Goal: Information Seeking & Learning: Learn about a topic

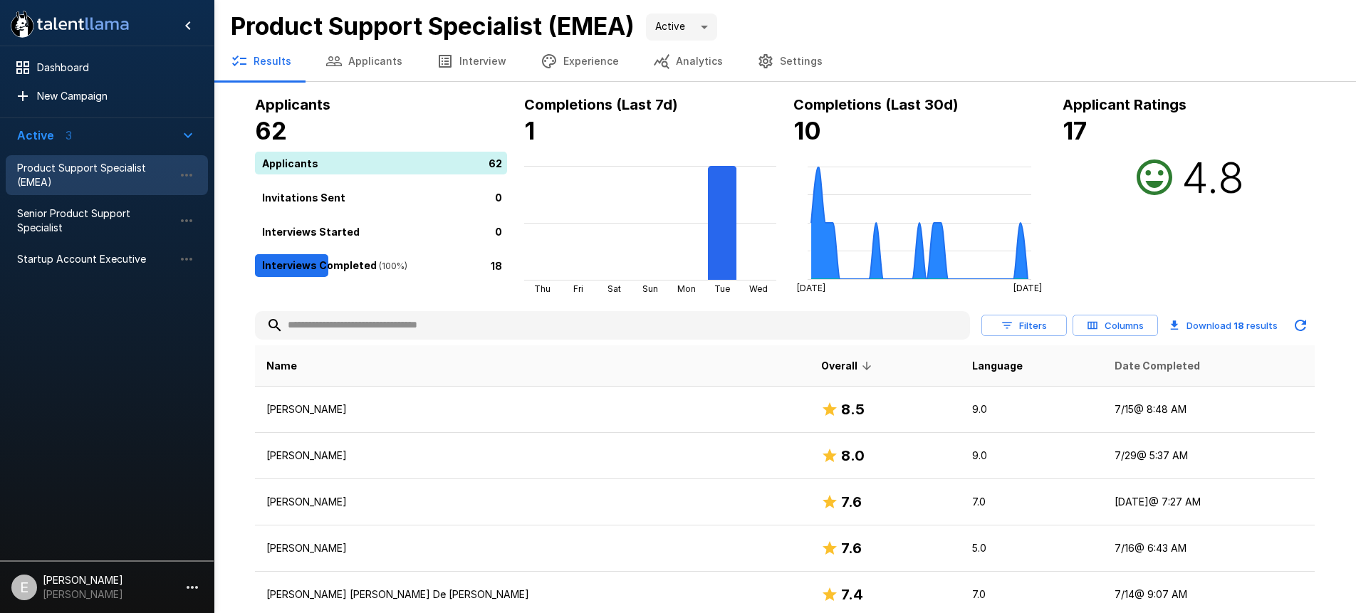
click at [1114, 362] on span "Date Completed" at bounding box center [1156, 365] width 85 height 17
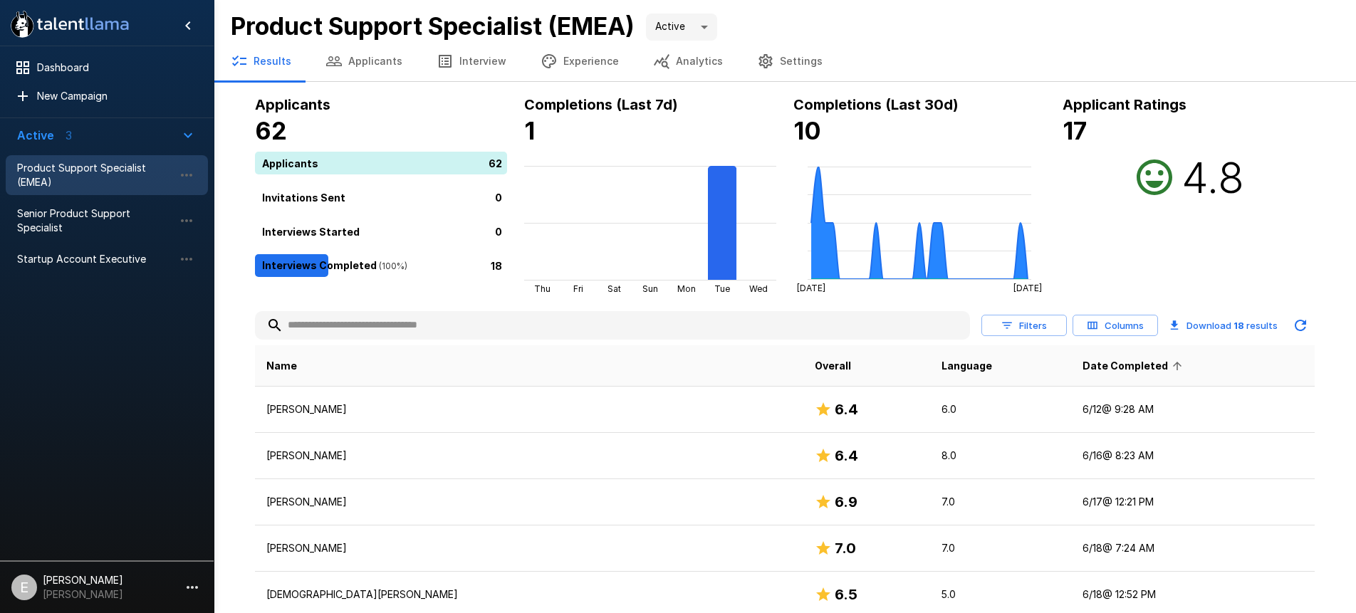
click at [1088, 362] on span "Date Completed" at bounding box center [1134, 365] width 104 height 17
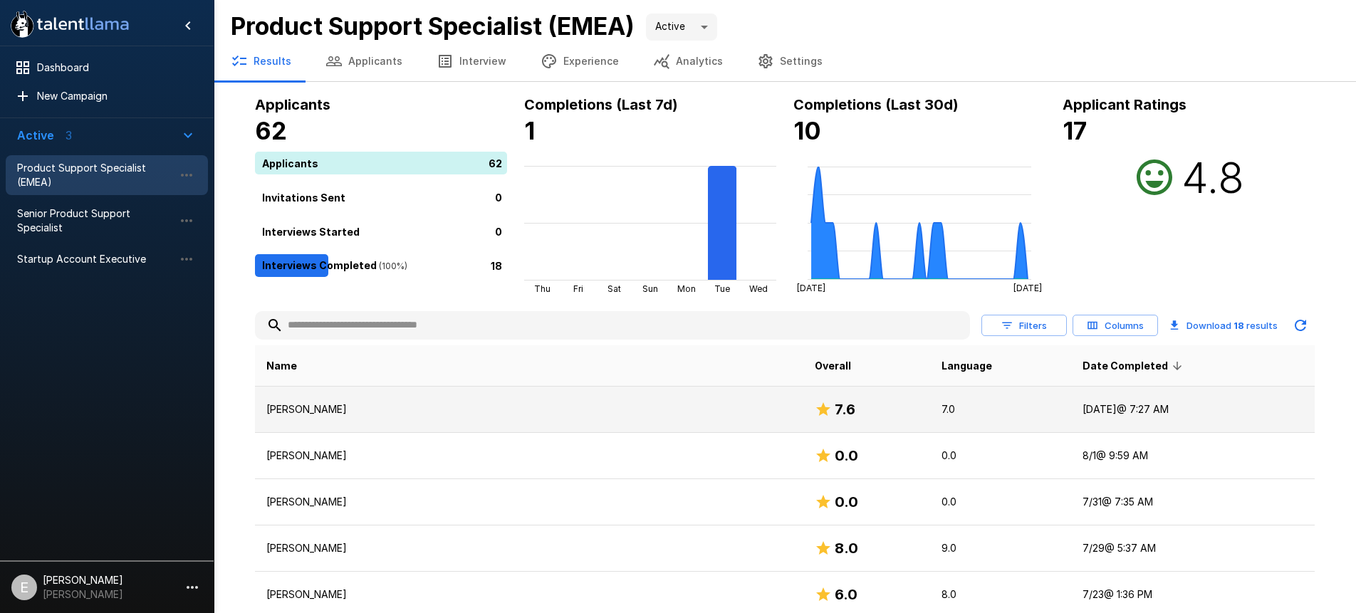
click at [382, 424] on td "[PERSON_NAME]" at bounding box center [529, 410] width 548 height 46
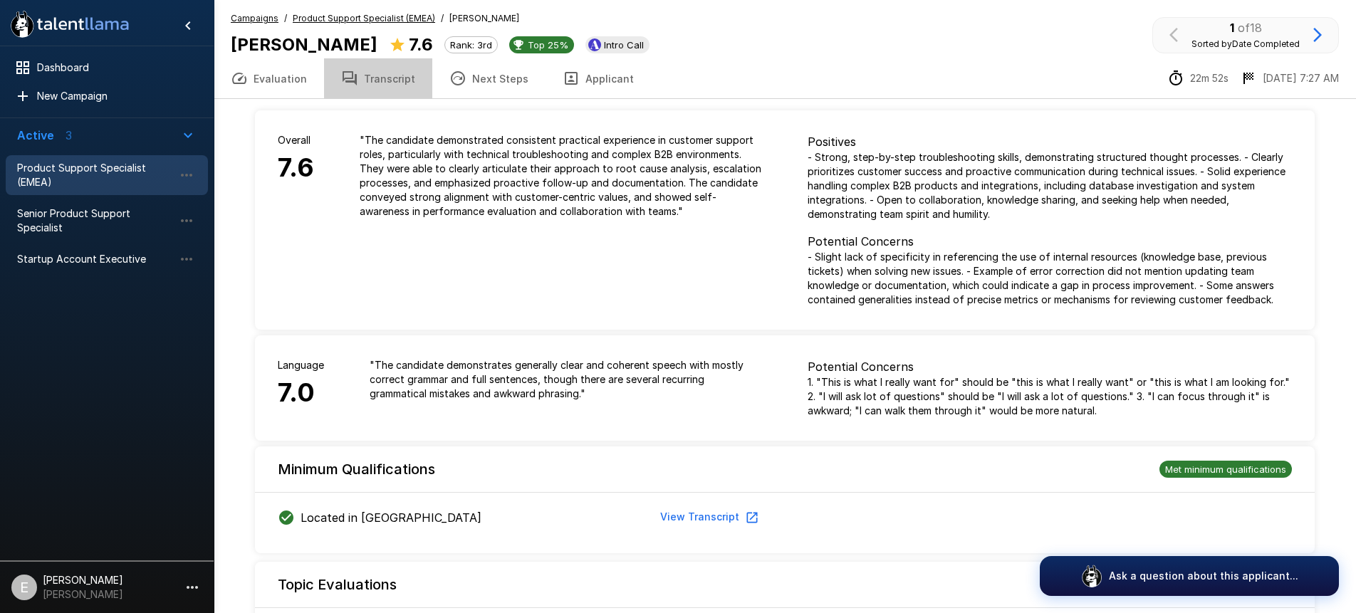
click at [374, 87] on button "Transcript" at bounding box center [378, 78] width 108 height 40
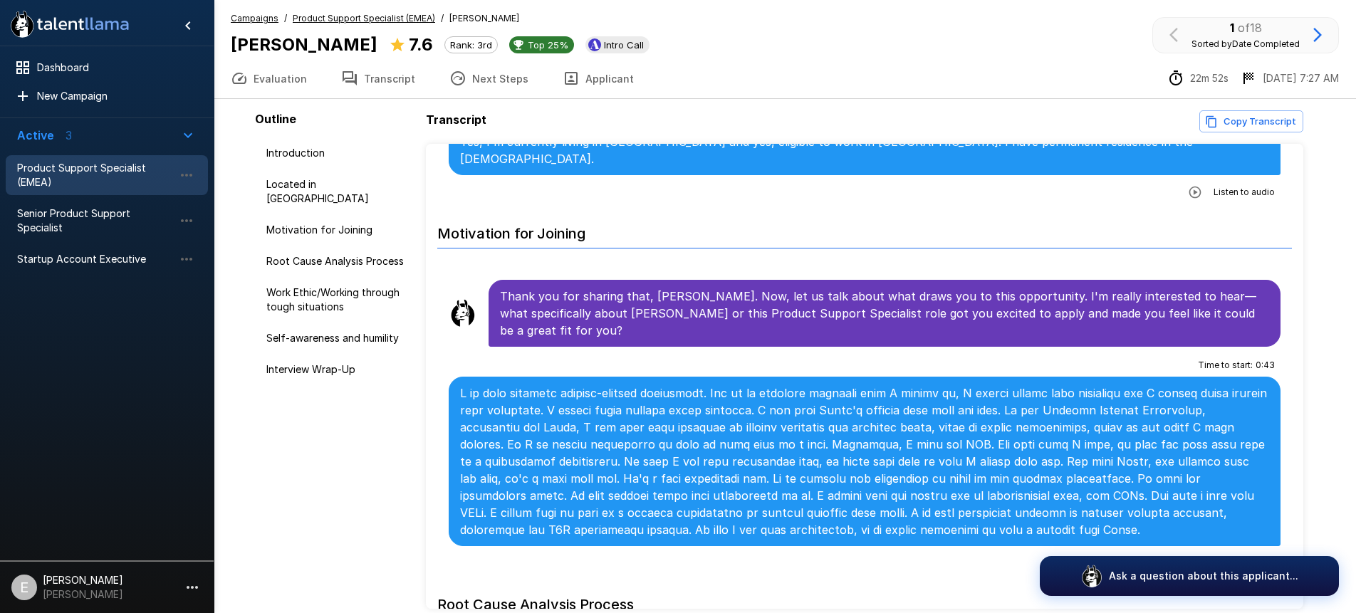
scroll to position [392, 0]
click at [670, 385] on p at bounding box center [864, 462] width 809 height 154
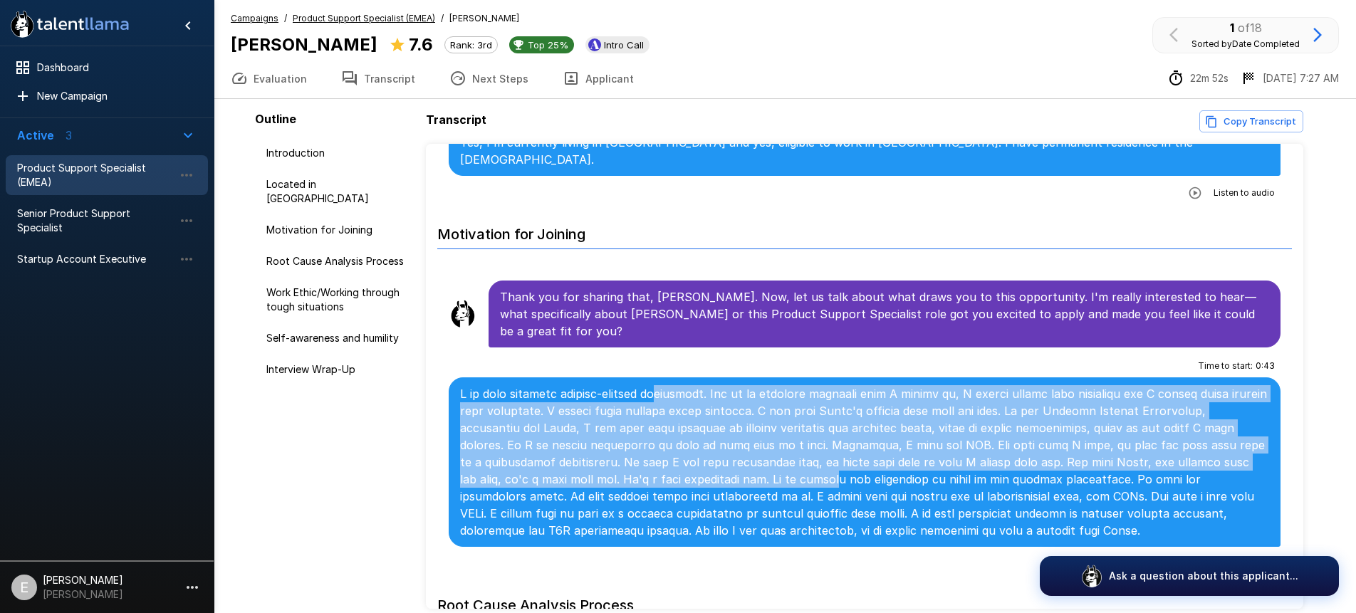
drag, startPoint x: 669, startPoint y: 345, endPoint x: 683, endPoint y: 433, distance: 89.3
click at [683, 433] on p at bounding box center [864, 462] width 809 height 154
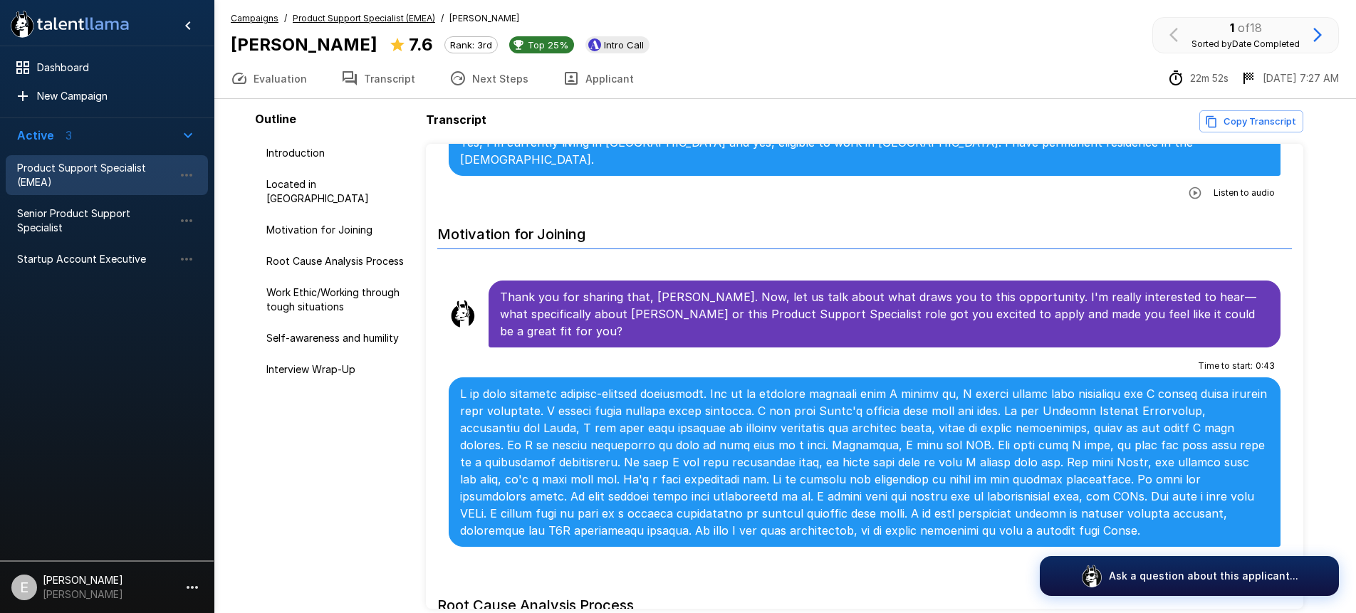
click at [684, 406] on p at bounding box center [864, 462] width 809 height 154
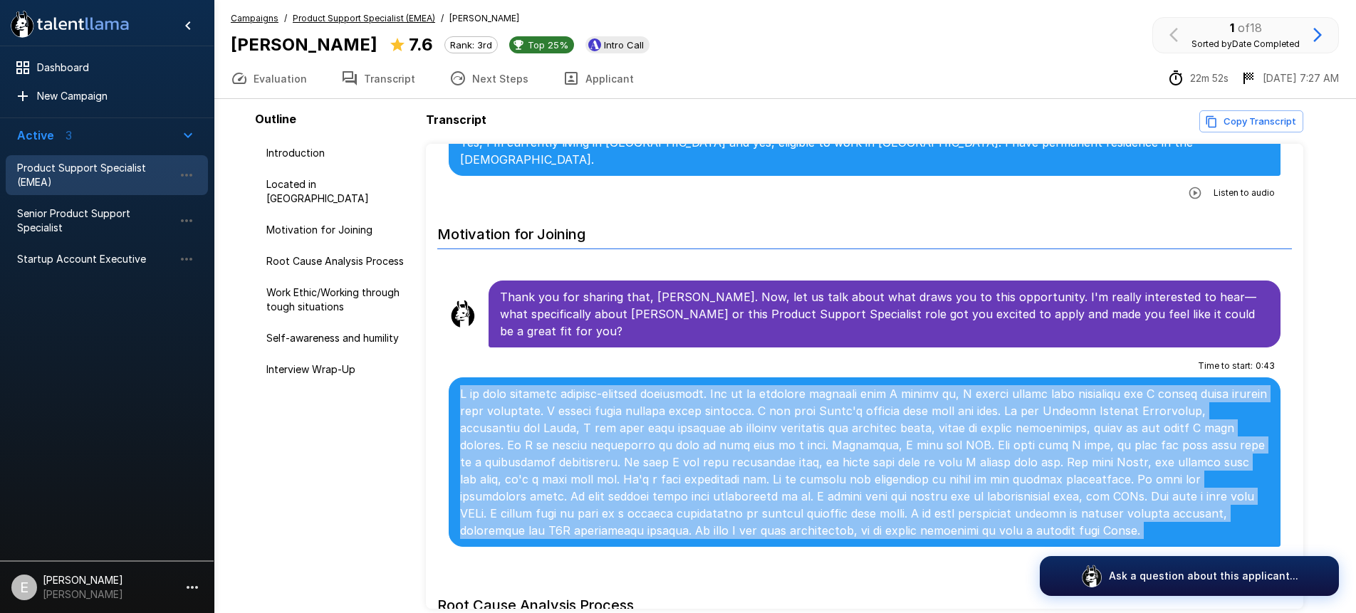
click at [684, 406] on p at bounding box center [864, 462] width 809 height 154
click at [998, 385] on p at bounding box center [864, 462] width 809 height 154
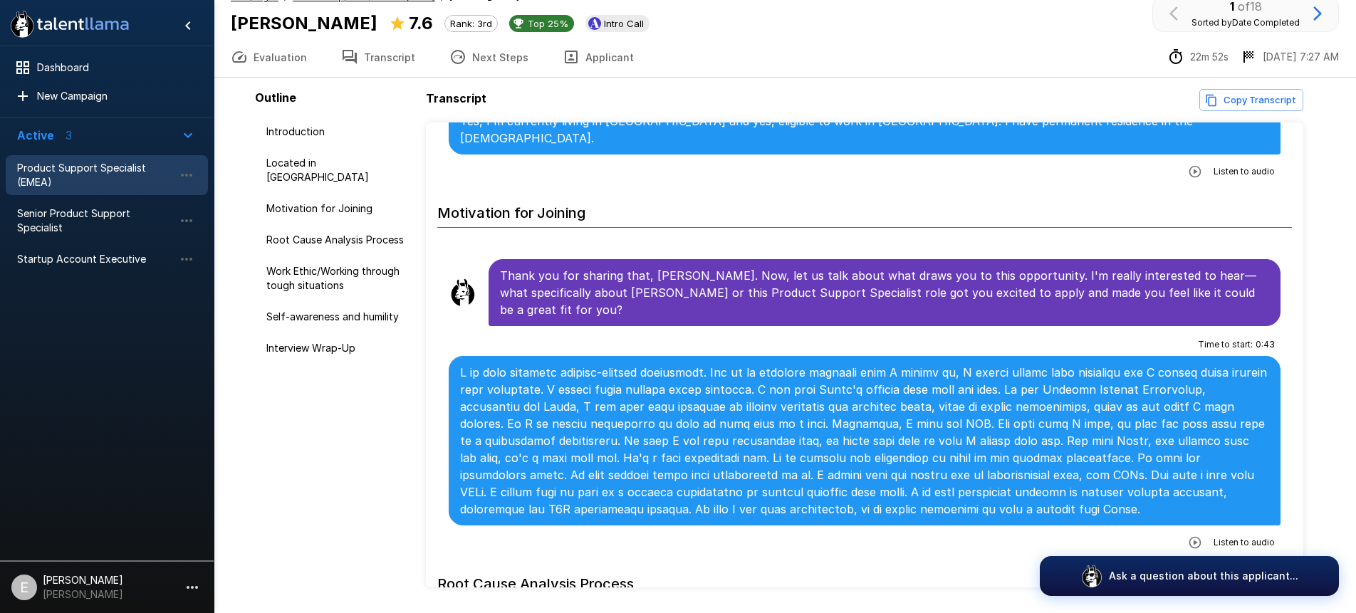
scroll to position [19, 0]
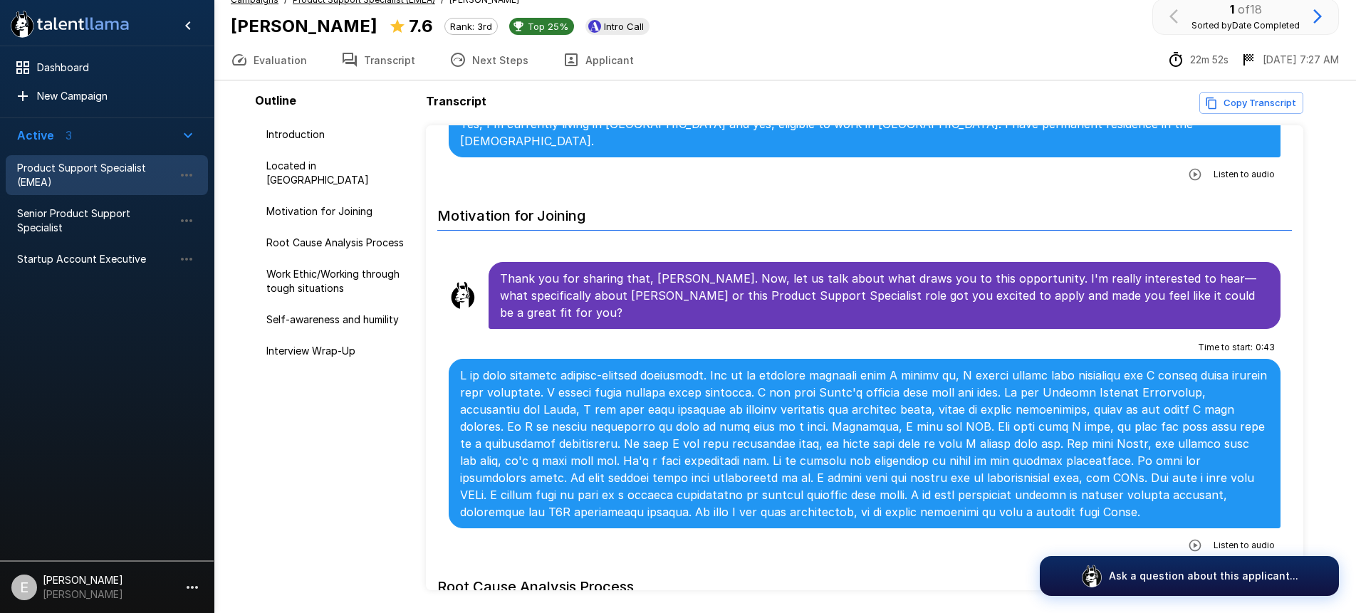
click at [627, 422] on p at bounding box center [864, 444] width 809 height 154
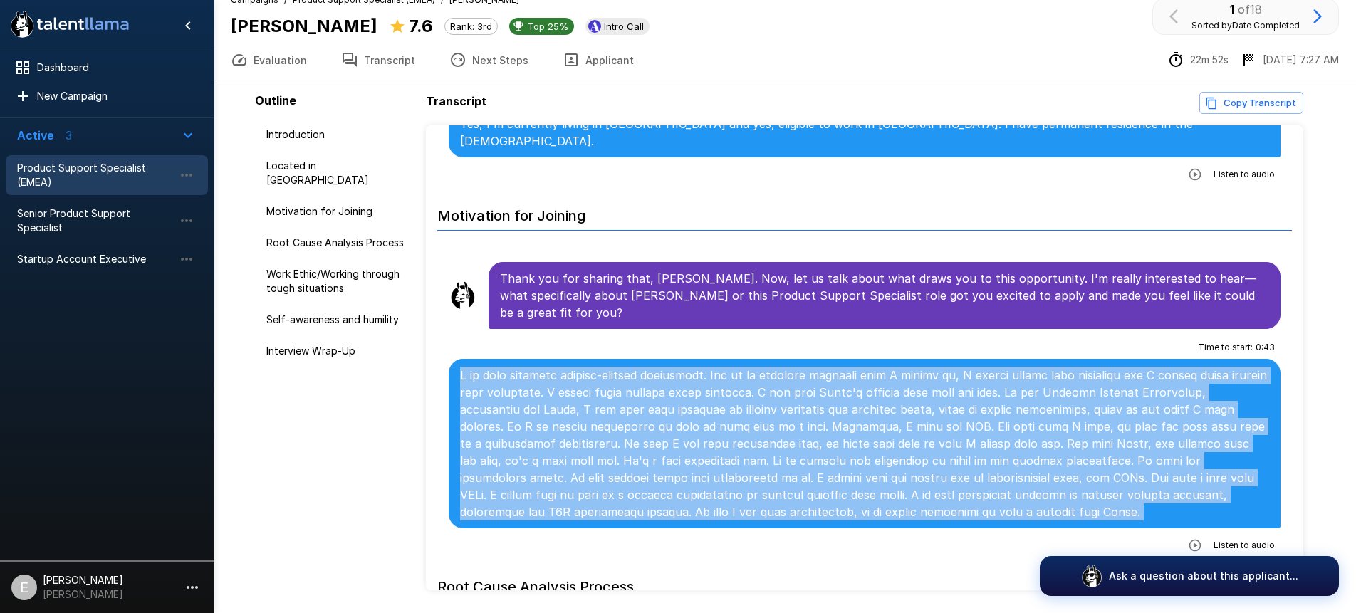
click at [627, 422] on p at bounding box center [864, 444] width 809 height 154
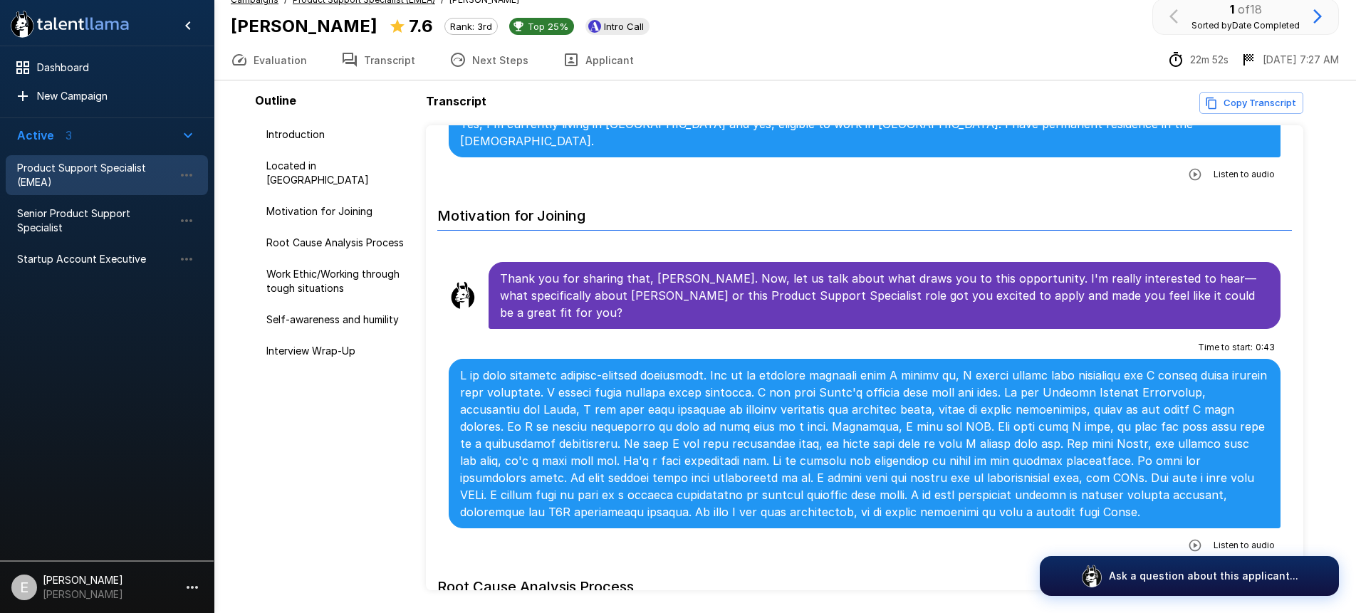
click at [552, 367] on p at bounding box center [864, 444] width 809 height 154
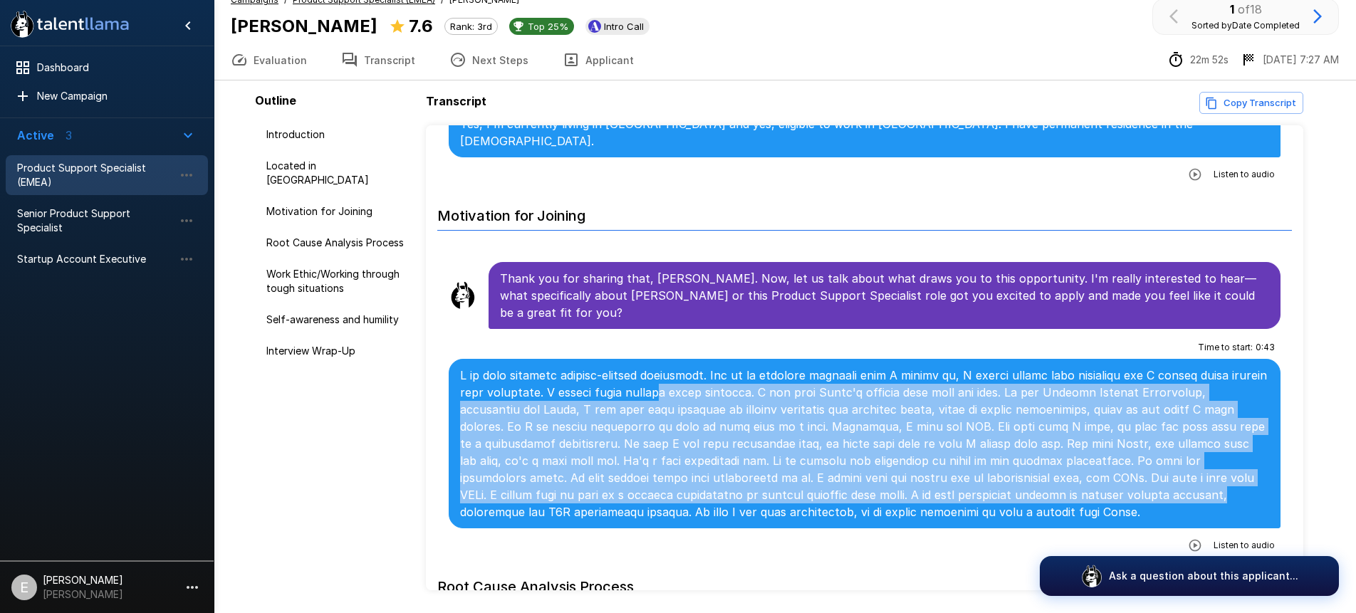
drag, startPoint x: 701, startPoint y: 342, endPoint x: 936, endPoint y: 436, distance: 253.7
click at [936, 436] on p at bounding box center [864, 444] width 809 height 154
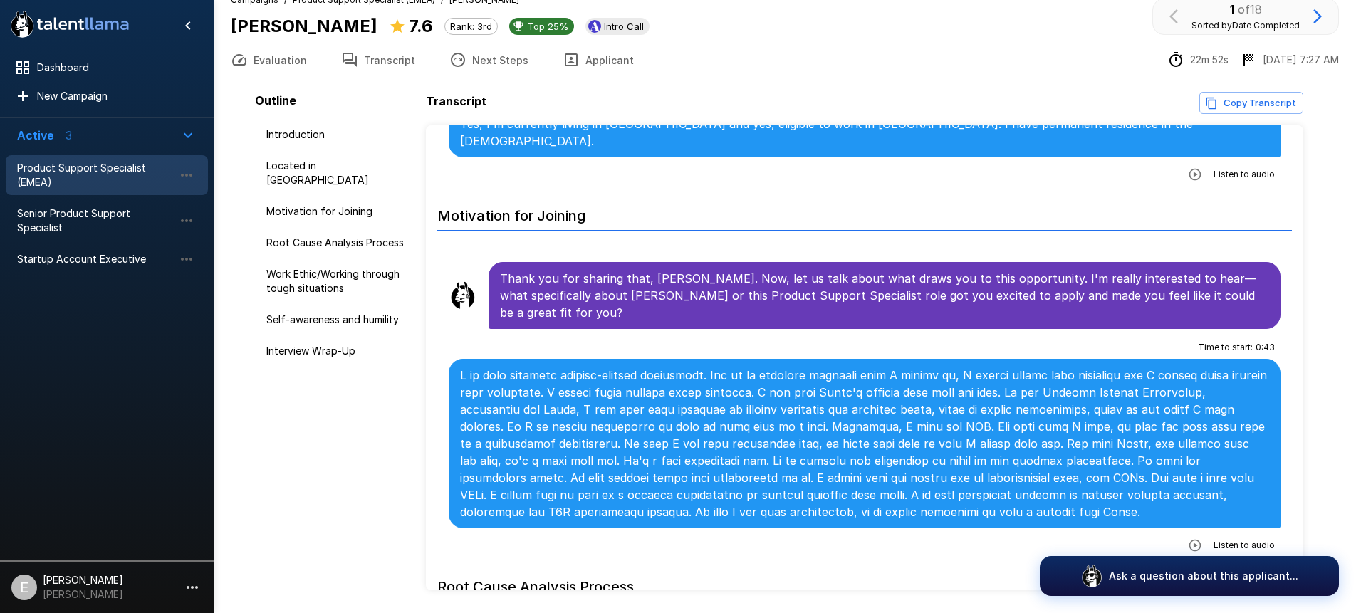
click at [919, 434] on p at bounding box center [864, 444] width 809 height 154
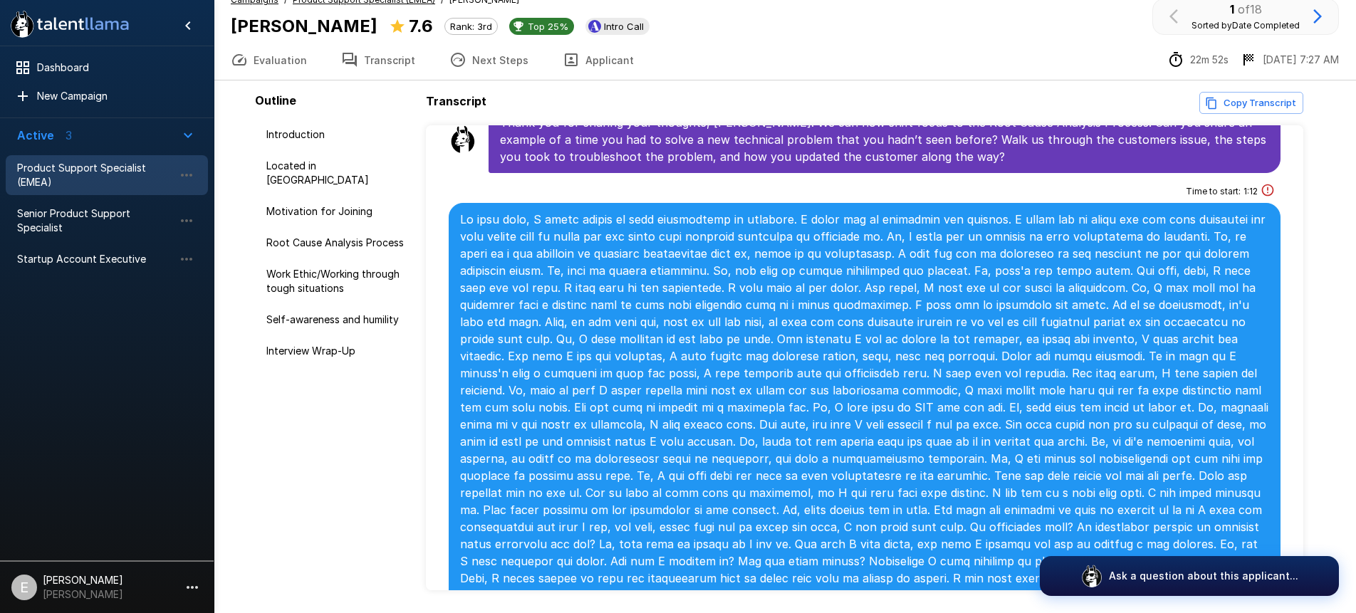
scroll to position [916, 0]
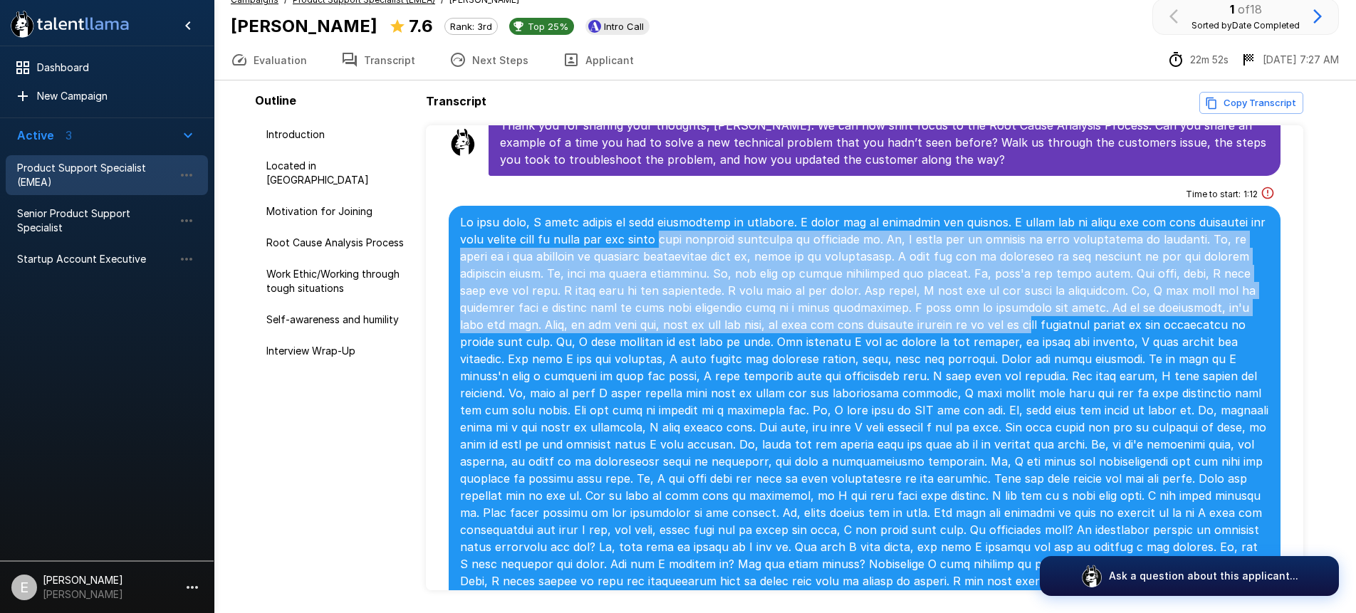
drag, startPoint x: 638, startPoint y: 179, endPoint x: 686, endPoint y: 278, distance: 109.9
click at [686, 278] on p at bounding box center [864, 410] width 809 height 393
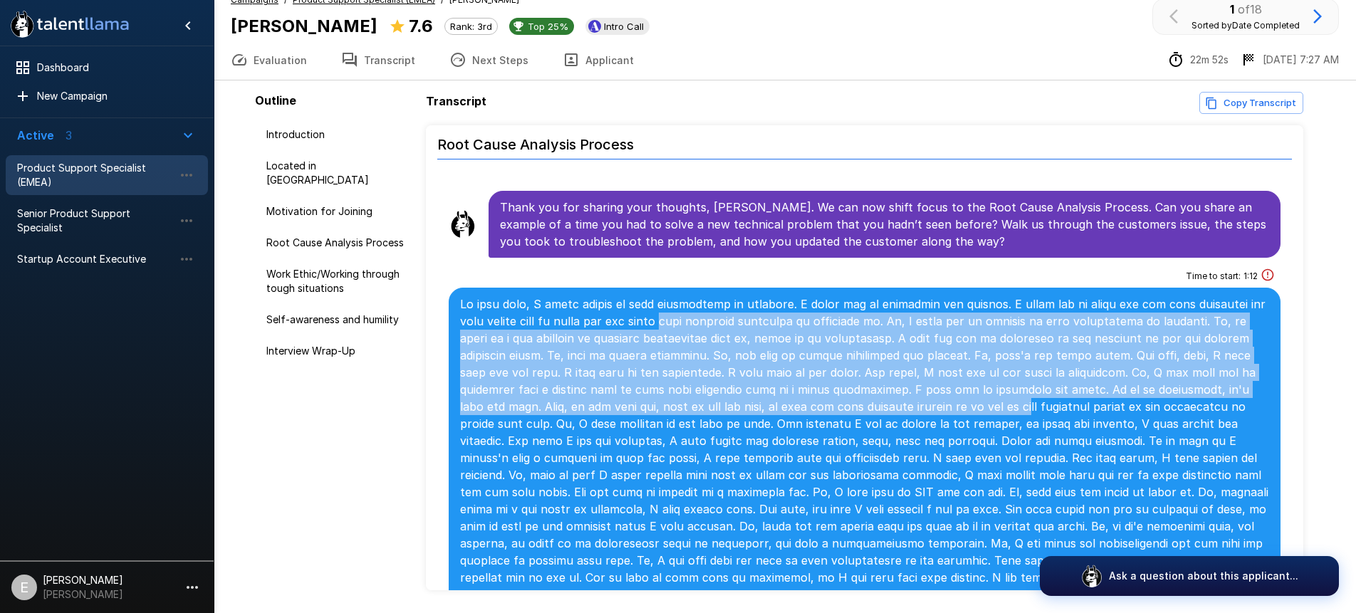
scroll to position [832, 0]
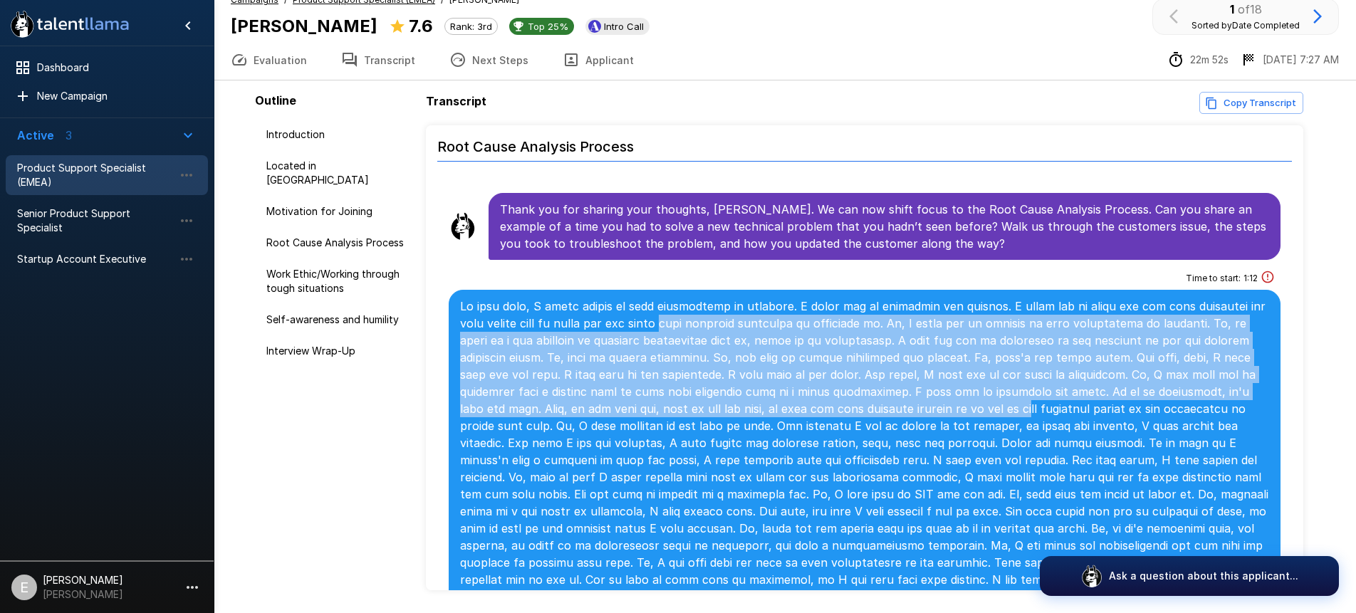
click at [686, 298] on p at bounding box center [864, 494] width 809 height 393
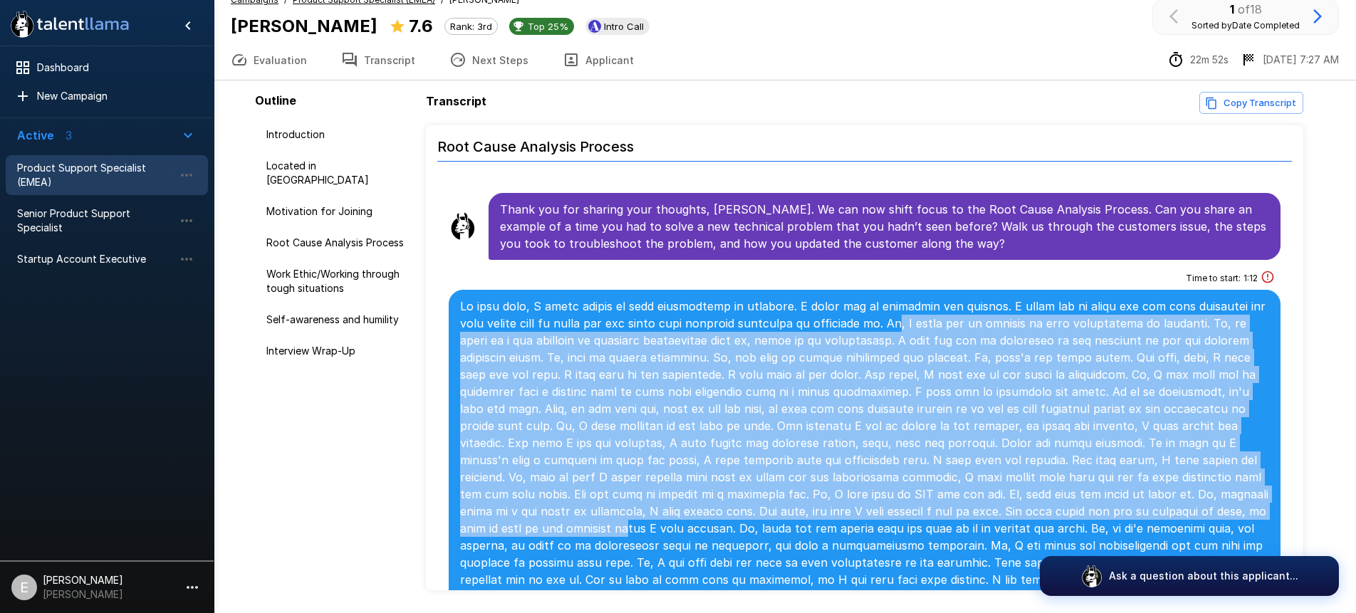
drag, startPoint x: 867, startPoint y: 272, endPoint x: 879, endPoint y: 445, distance: 173.5
click at [879, 445] on p at bounding box center [864, 494] width 809 height 393
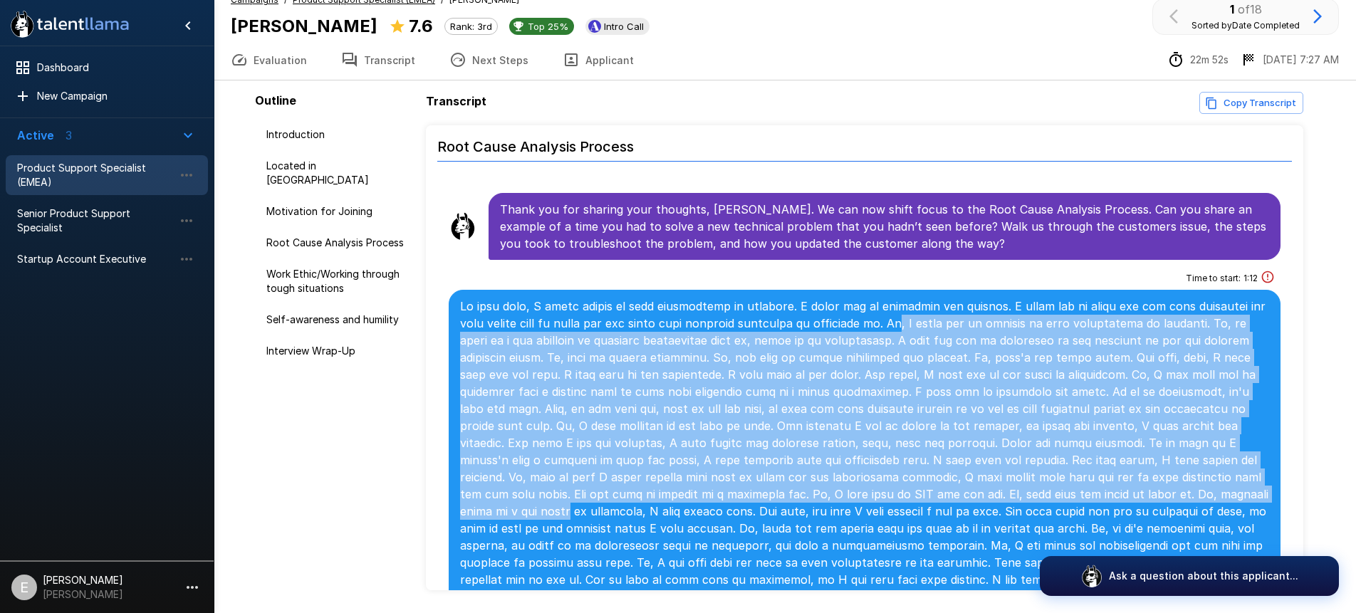
click at [461, 362] on p at bounding box center [864, 494] width 809 height 393
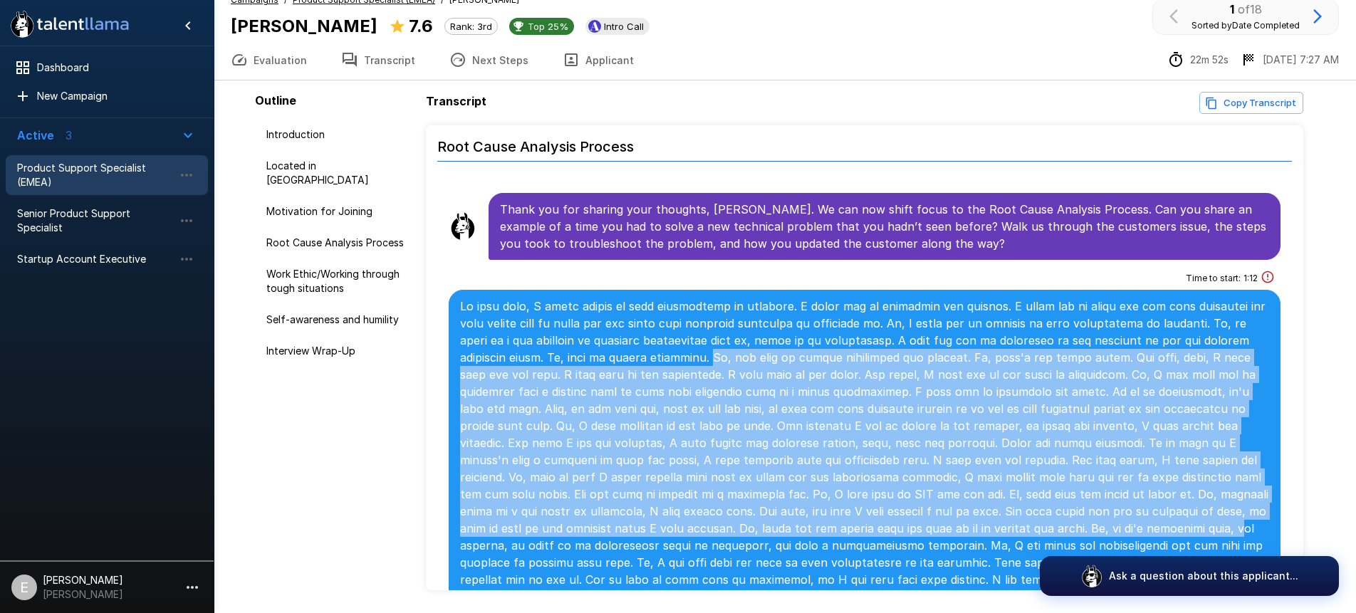
drag, startPoint x: 590, startPoint y: 302, endPoint x: 652, endPoint y: 484, distance: 192.5
click at [652, 484] on p at bounding box center [864, 494] width 809 height 393
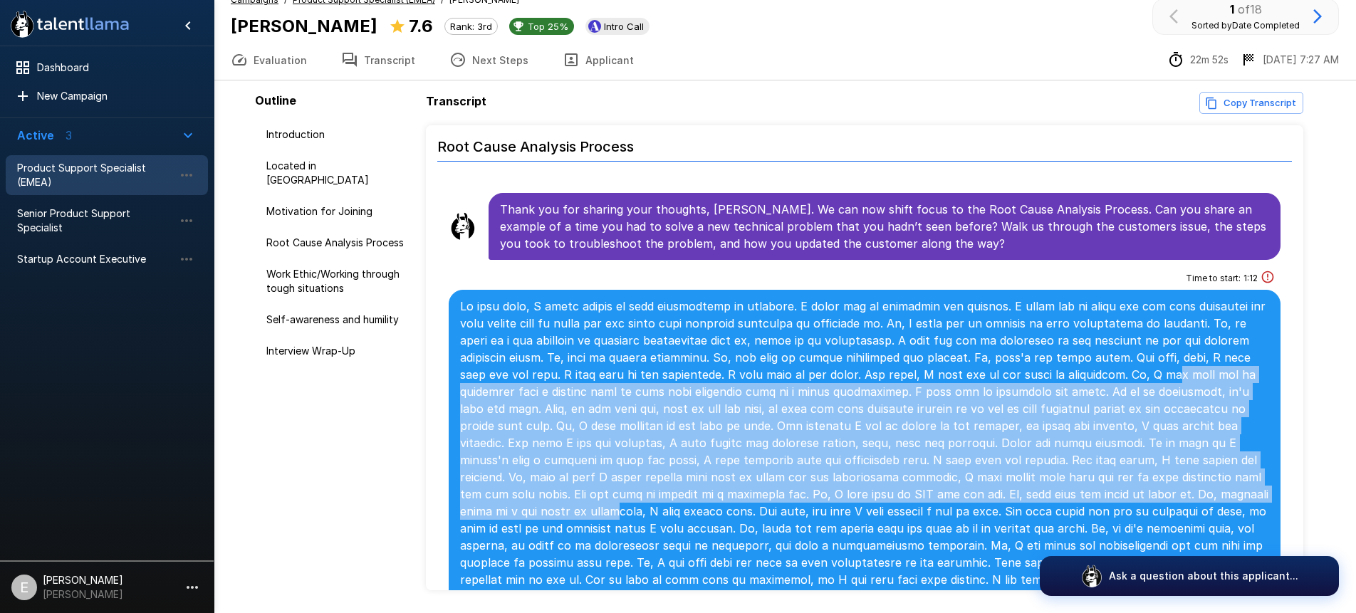
drag, startPoint x: 924, startPoint y: 322, endPoint x: 922, endPoint y: 446, distance: 123.9
click at [922, 446] on p at bounding box center [864, 494] width 809 height 393
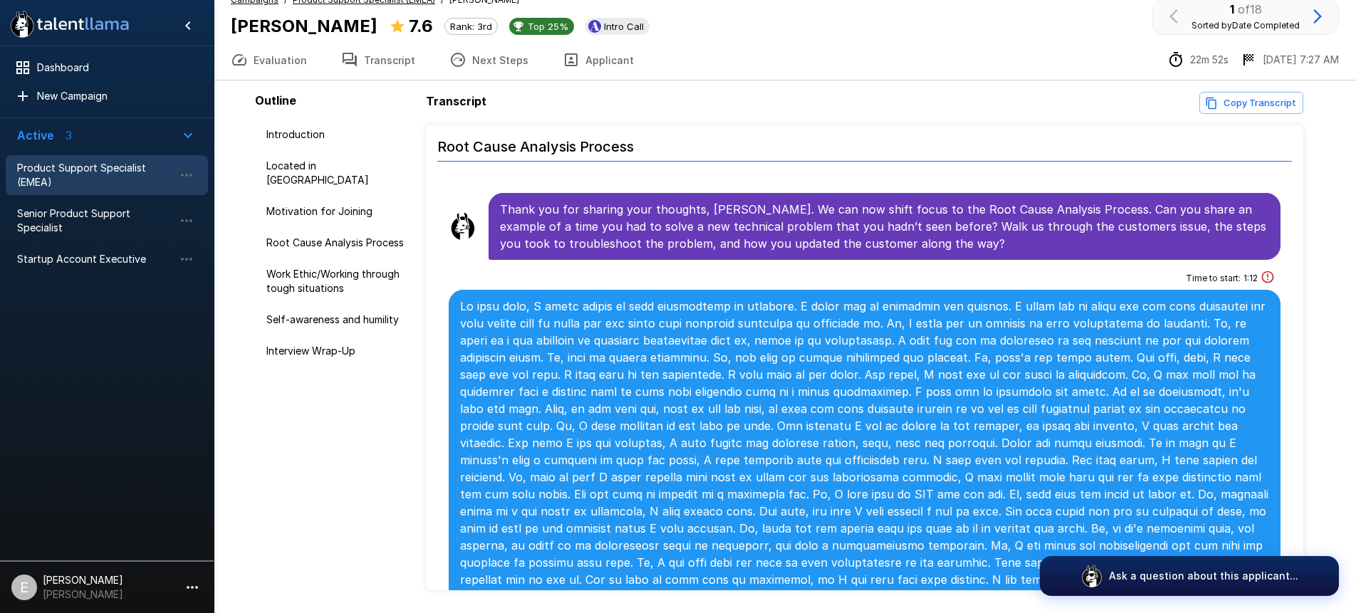
click at [767, 488] on p at bounding box center [864, 494] width 809 height 393
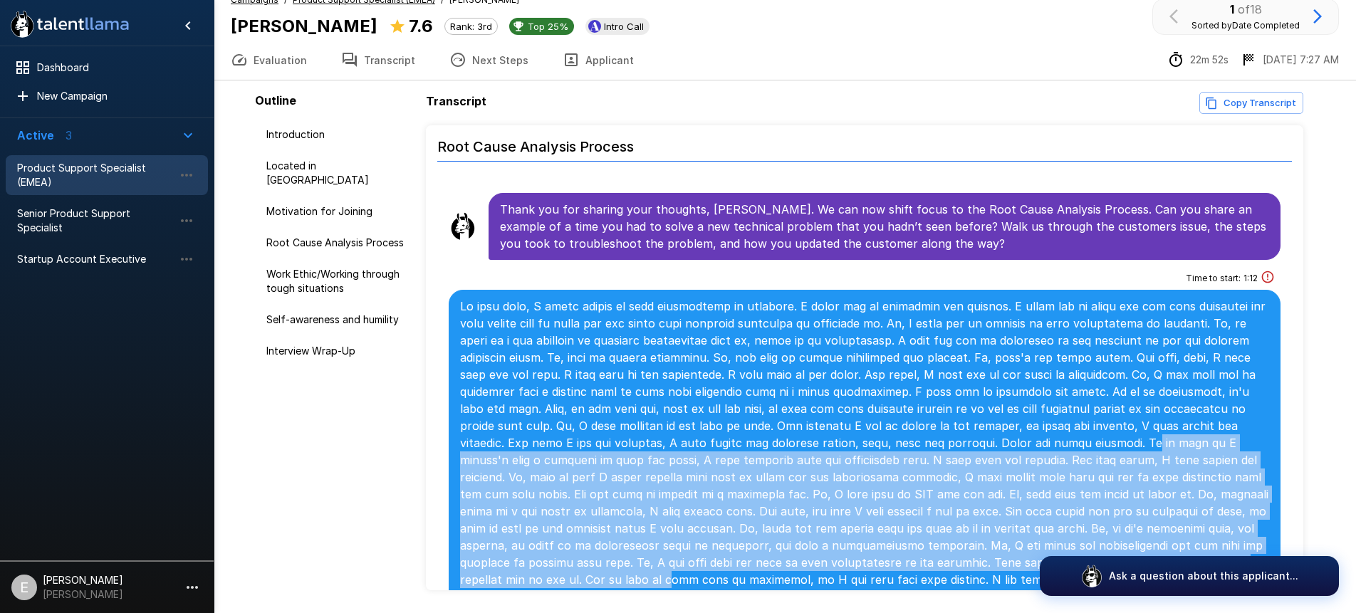
drag, startPoint x: 797, startPoint y: 393, endPoint x: 807, endPoint y: 505, distance: 112.2
click at [807, 505] on p at bounding box center [864, 494] width 809 height 393
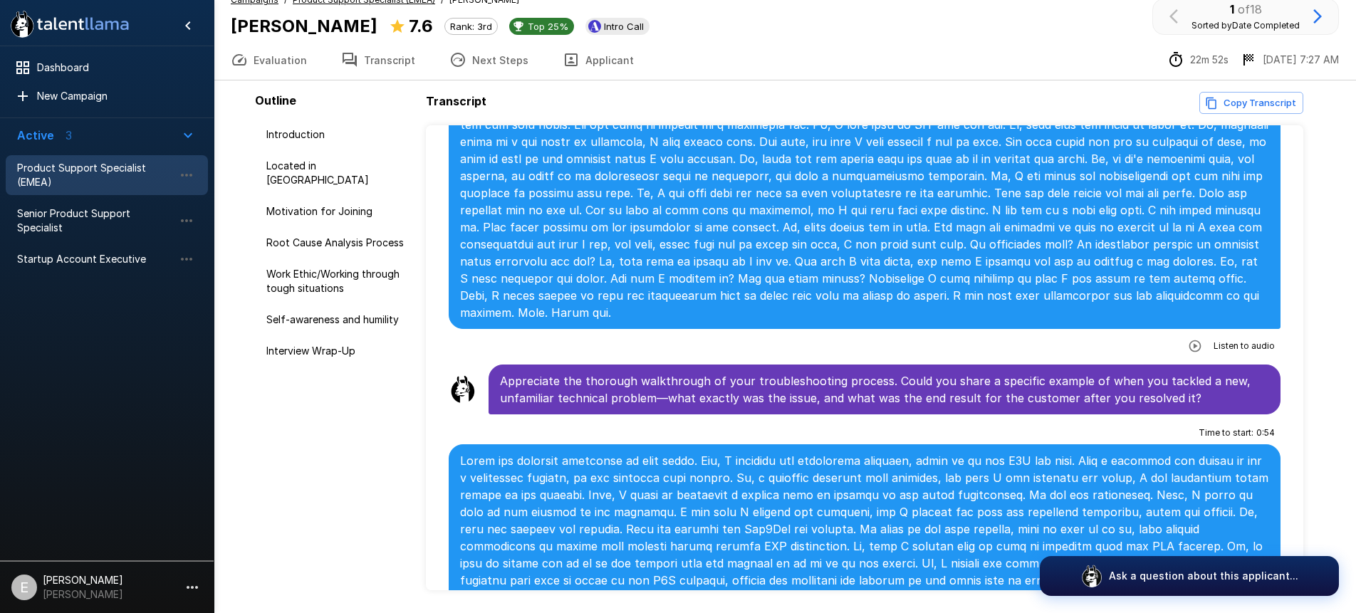
scroll to position [1260, 0]
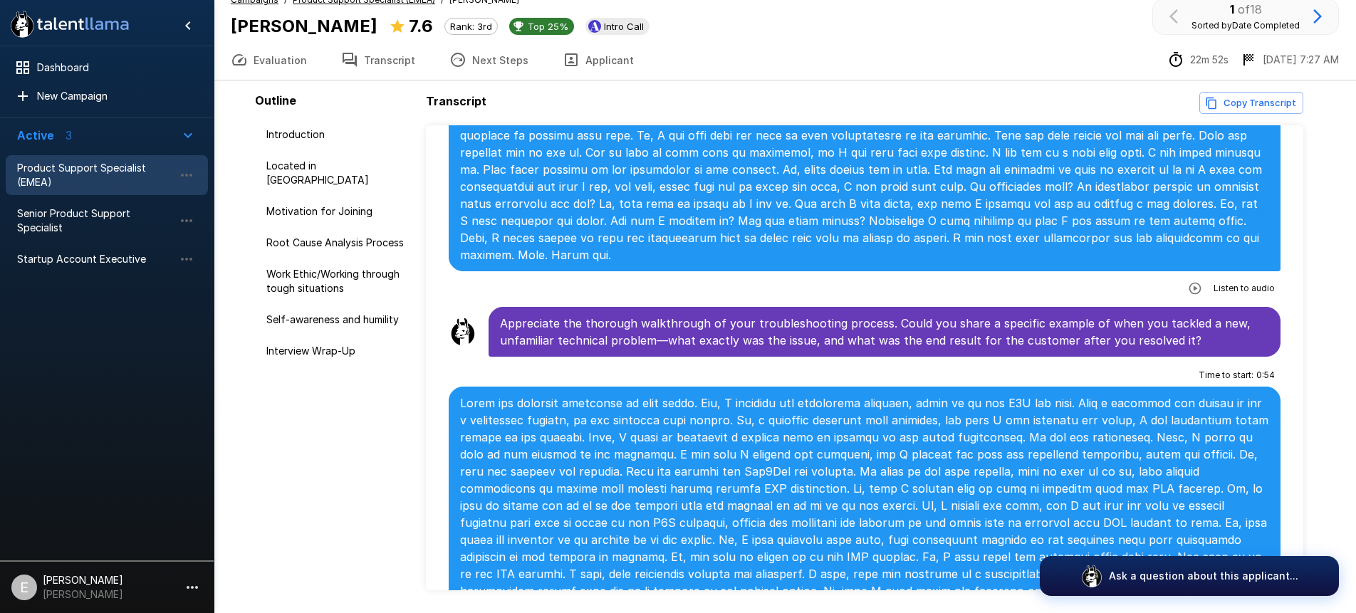
click at [635, 394] on p at bounding box center [864, 565] width 809 height 342
